Goal: Use online tool/utility

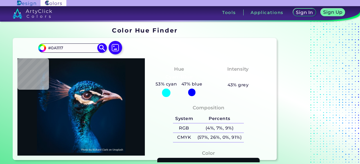
click at [64, 53] on div "#0a1117 #0A1117 Acadia ◉ Acid Green ◉ Aero Blue ◉ Alabaster ◉ Albescent White ◉…" at bounding box center [72, 48] width 68 height 9
click at [64, 48] on input "#0A1117" at bounding box center [72, 48] width 52 height 8
paste input "D87474FF"
type input "#D87474FF"
click at [104, 50] on img at bounding box center [102, 48] width 10 height 10
